Goal: Navigation & Orientation: Go to known website

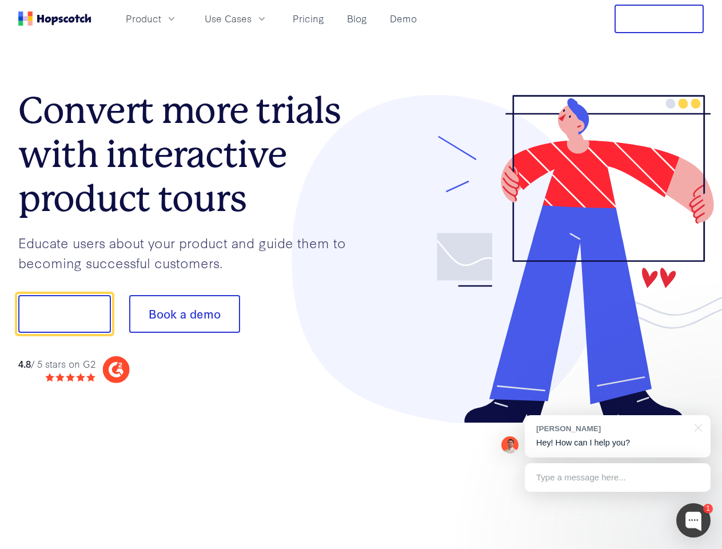
click at [361, 274] on div at bounding box center [532, 259] width 343 height 329
click at [161, 18] on span "Product" at bounding box center [143, 18] width 35 height 14
click at [252, 18] on span "Use Cases" at bounding box center [228, 18] width 47 height 14
click at [659, 19] on button "Free Trial" at bounding box center [659, 19] width 89 height 29
click at [64, 314] on button "Show me!" at bounding box center [64, 314] width 93 height 38
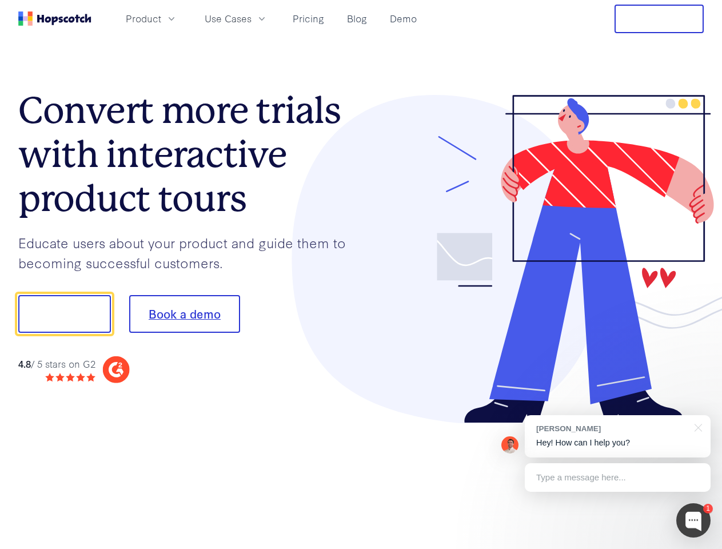
click at [184, 314] on button "Book a demo" at bounding box center [184, 314] width 111 height 38
click at [694, 520] on div at bounding box center [694, 520] width 34 height 34
click at [618, 436] on div "[PERSON_NAME] Hey! How can I help you?" at bounding box center [618, 436] width 186 height 42
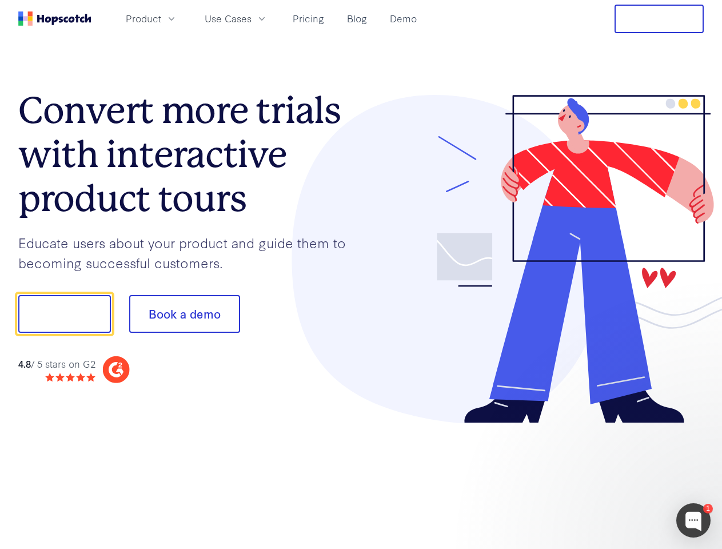
click at [697, 427] on div at bounding box center [603, 312] width 214 height 381
click at [618, 478] on div at bounding box center [603, 389] width 214 height 228
